Goal: Information Seeking & Learning: Learn about a topic

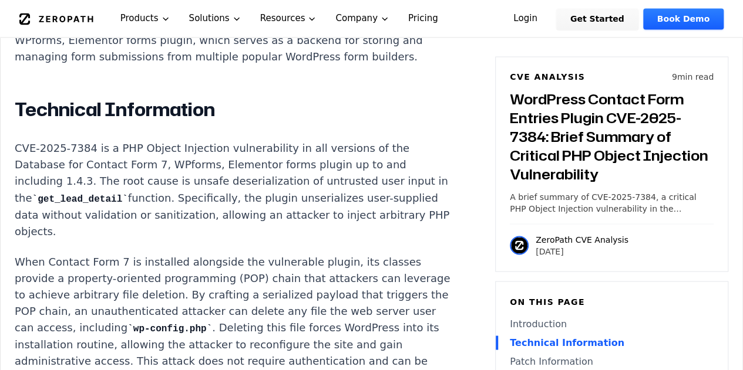
scroll to position [822, 0]
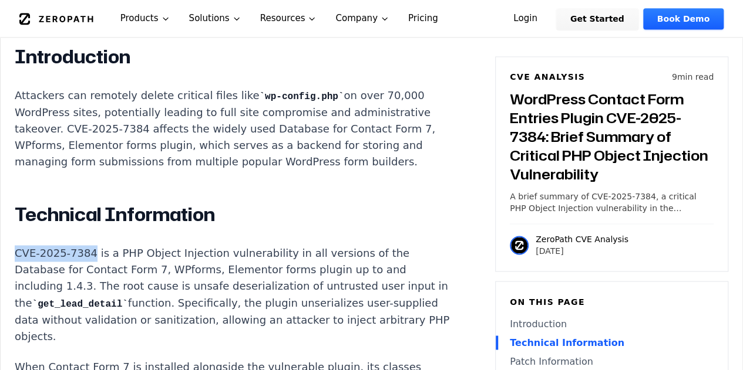
drag, startPoint x: 87, startPoint y: 233, endPoint x: 0, endPoint y: 232, distance: 86.9
copy p "CVE-2025-7384"
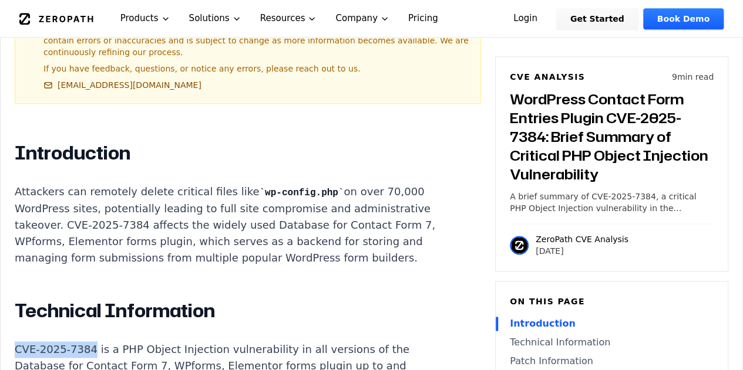
scroll to position [763, 0]
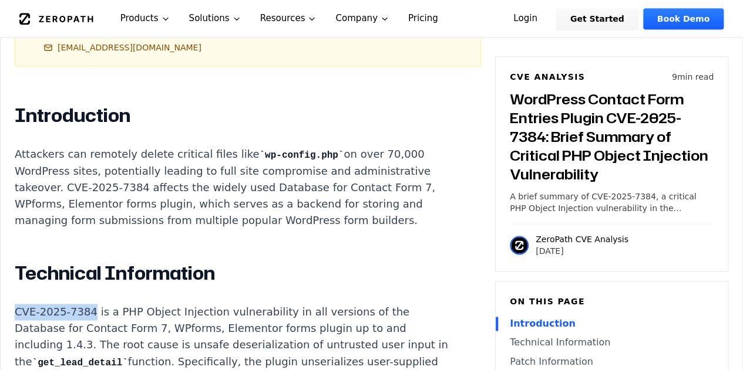
copy p "CVE-2025-7384"
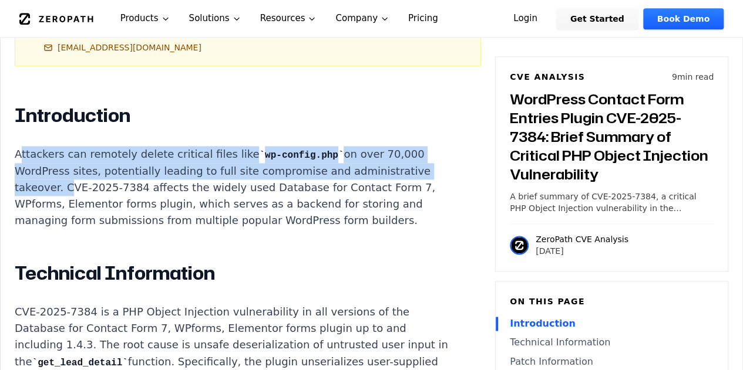
drag, startPoint x: 20, startPoint y: 137, endPoint x: 62, endPoint y: 166, distance: 51.1
click at [62, 166] on p "Attackers can remotely delete critical files like wp-config.php on over 70,000 …" at bounding box center [233, 187] width 437 height 83
drag, startPoint x: 59, startPoint y: 168, endPoint x: 11, endPoint y: 135, distance: 58.6
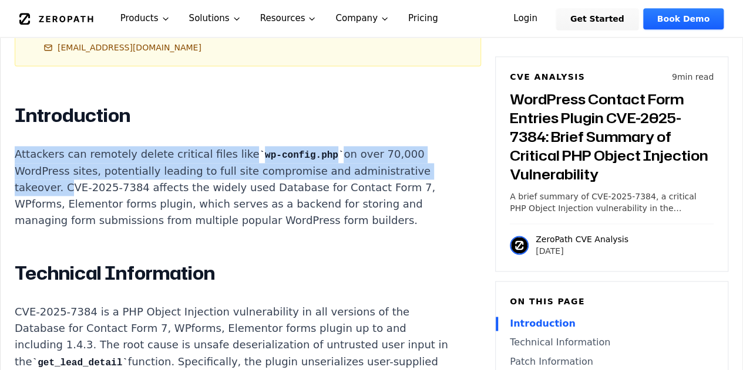
copy p "Attackers can remotely delete critical files like wp-config.php on over 70,000 …"
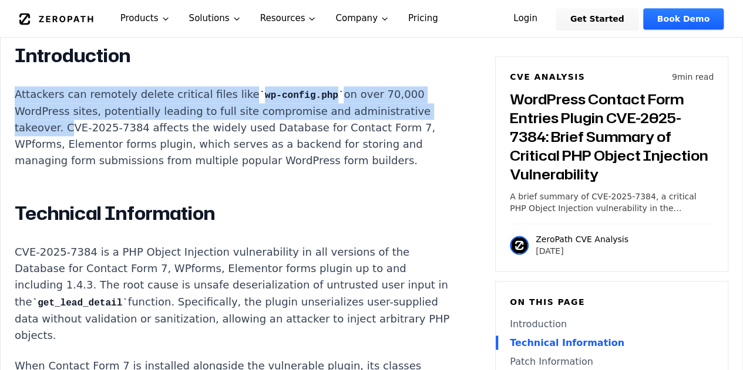
scroll to position [822, 0]
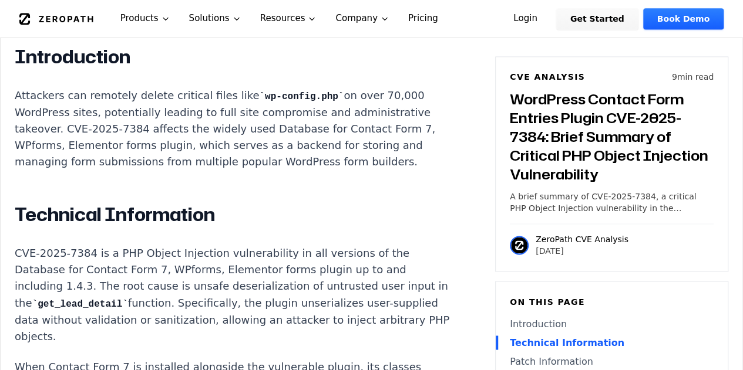
click at [240, 134] on p "Attackers can remotely delete critical files like wp-config.php on over 70,000 …" at bounding box center [233, 128] width 437 height 83
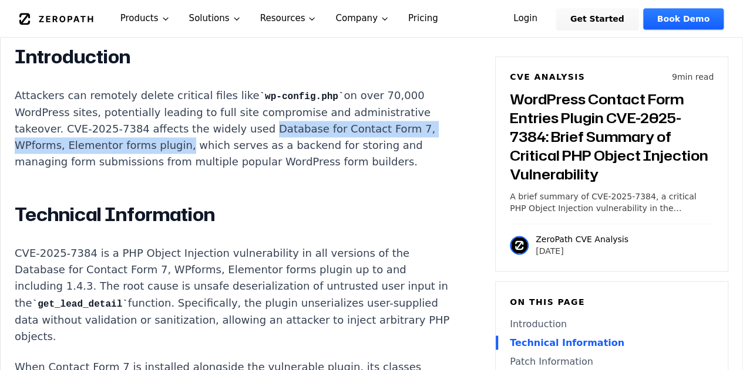
drag, startPoint x: 242, startPoint y: 110, endPoint x: 169, endPoint y: 129, distance: 75.6
click at [169, 129] on p "Attackers can remotely delete critical files like wp-config.php on over 70,000 …" at bounding box center [233, 128] width 437 height 83
copy p "Database for Contact Form 7, WPforms, Elementor forms plugin"
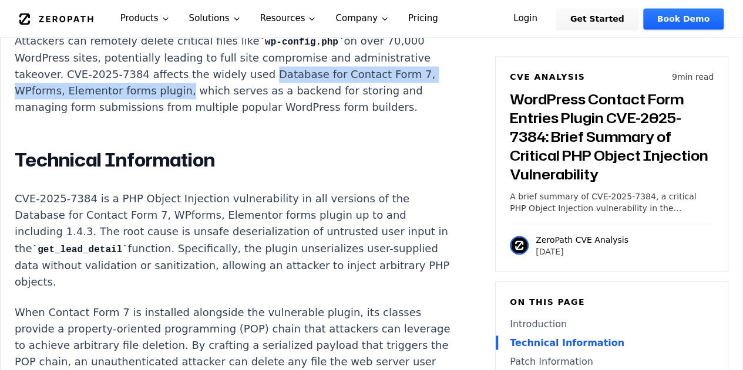
scroll to position [939, 0]
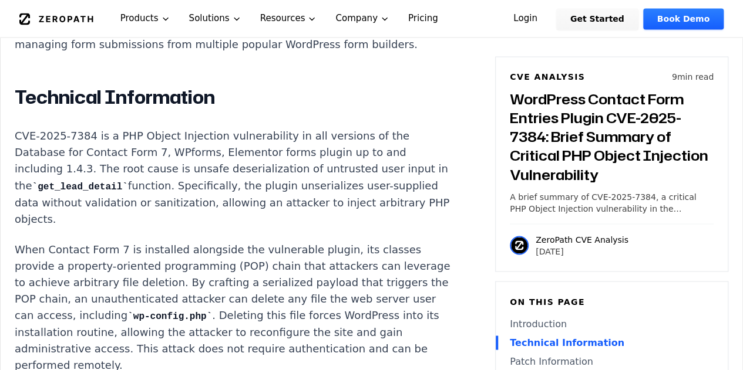
drag, startPoint x: 90, startPoint y: 149, endPoint x: 254, endPoint y: 204, distance: 172.5
click at [254, 204] on p "CVE-2025-7384 is a PHP Object Injection vulnerability in all versions of the Da…" at bounding box center [233, 177] width 437 height 99
copy p "he root cause is unsafe deserialization of untrusted user input in the get_lead…"
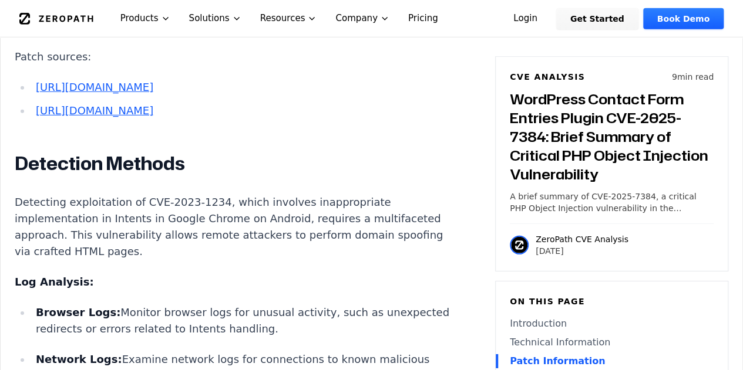
scroll to position [1702, 0]
